Goal: Task Accomplishment & Management: Manage account settings

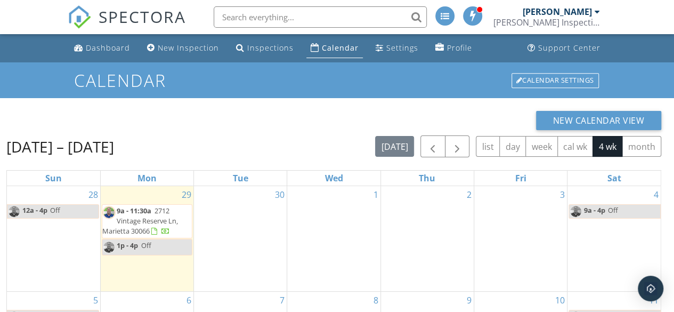
click at [141, 218] on span "2712 Vintage Reserve Ln, Marietta 30066" at bounding box center [140, 221] width 76 height 30
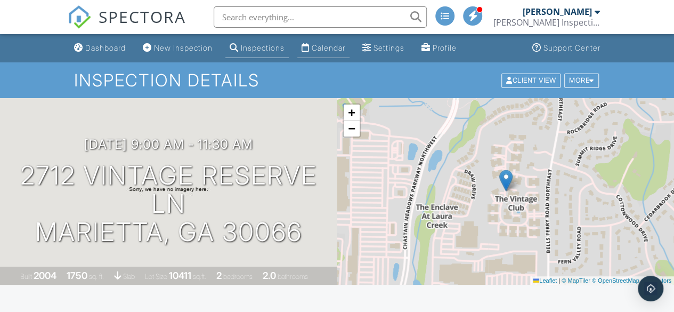
click at [336, 46] on div "Calendar" at bounding box center [329, 47] width 34 height 9
